Goal: Check status: Check status

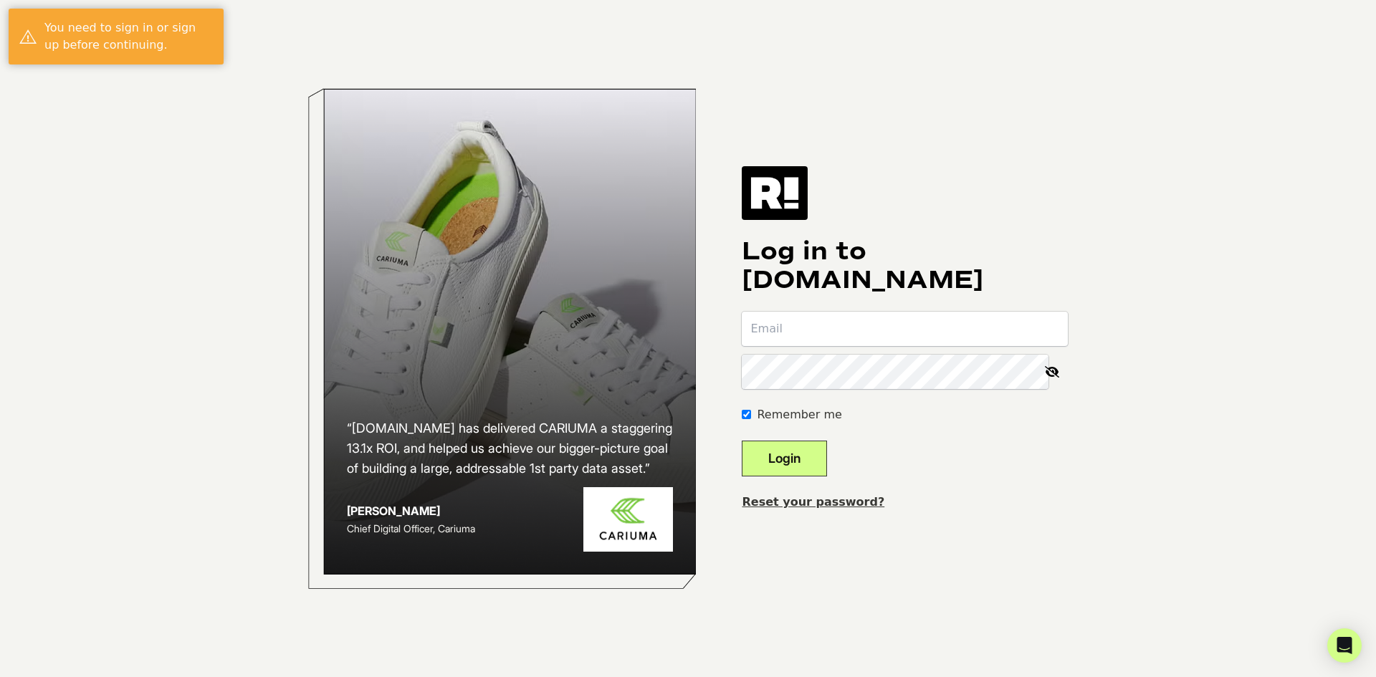
click at [0, 677] on com-1password-button at bounding box center [0, 677] width 0 height 0
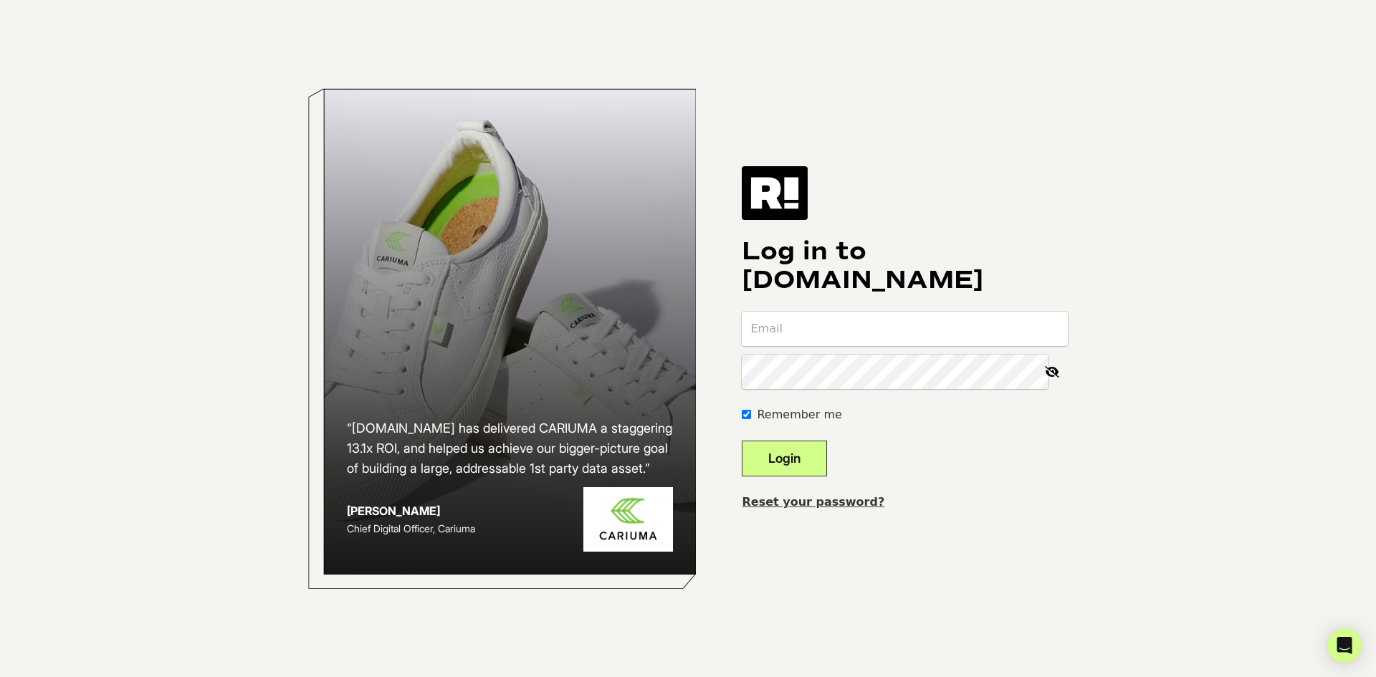
type input "[PERSON_NAME][EMAIL_ADDRESS][DOMAIN_NAME]"
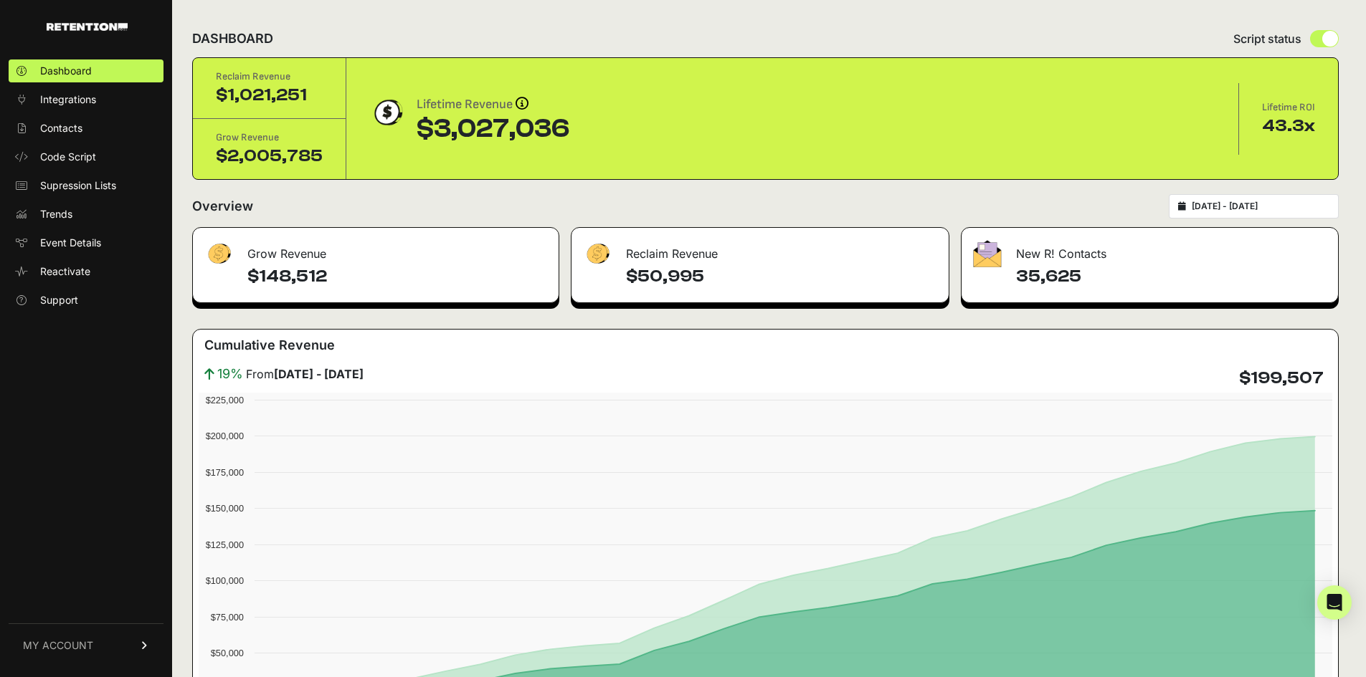
click at [68, 648] on span "MY ACCOUNT" at bounding box center [58, 646] width 70 height 14
click at [290, 89] on div "$1,021,251" at bounding box center [269, 95] width 107 height 23
click at [289, 171] on div "Grow Revenue $2,005,785" at bounding box center [269, 149] width 153 height 60
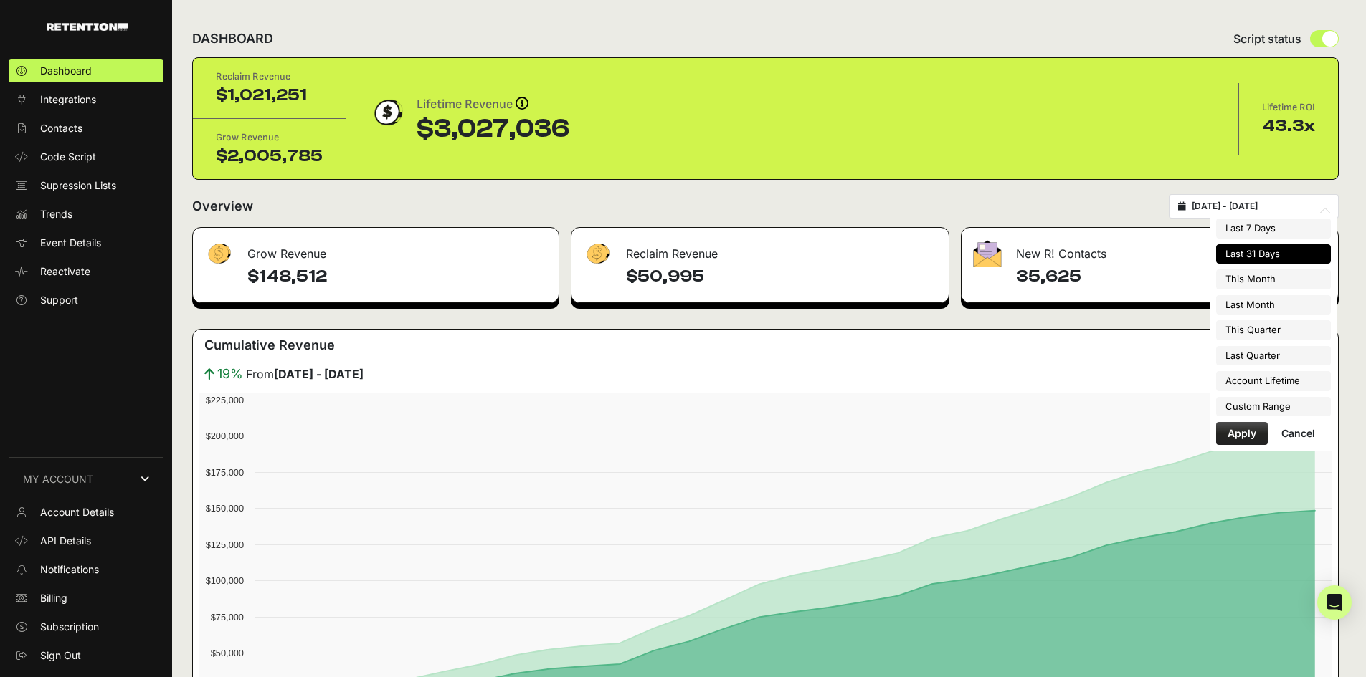
click at [1256, 211] on input "2025-09-14 - 2025-10-14" at bounding box center [1260, 206] width 138 height 11
click at [1262, 305] on li "Last Month" at bounding box center [1273, 305] width 115 height 20
type input "2025-09-01 - 2025-09-30"
